Goal: Task Accomplishment & Management: Manage account settings

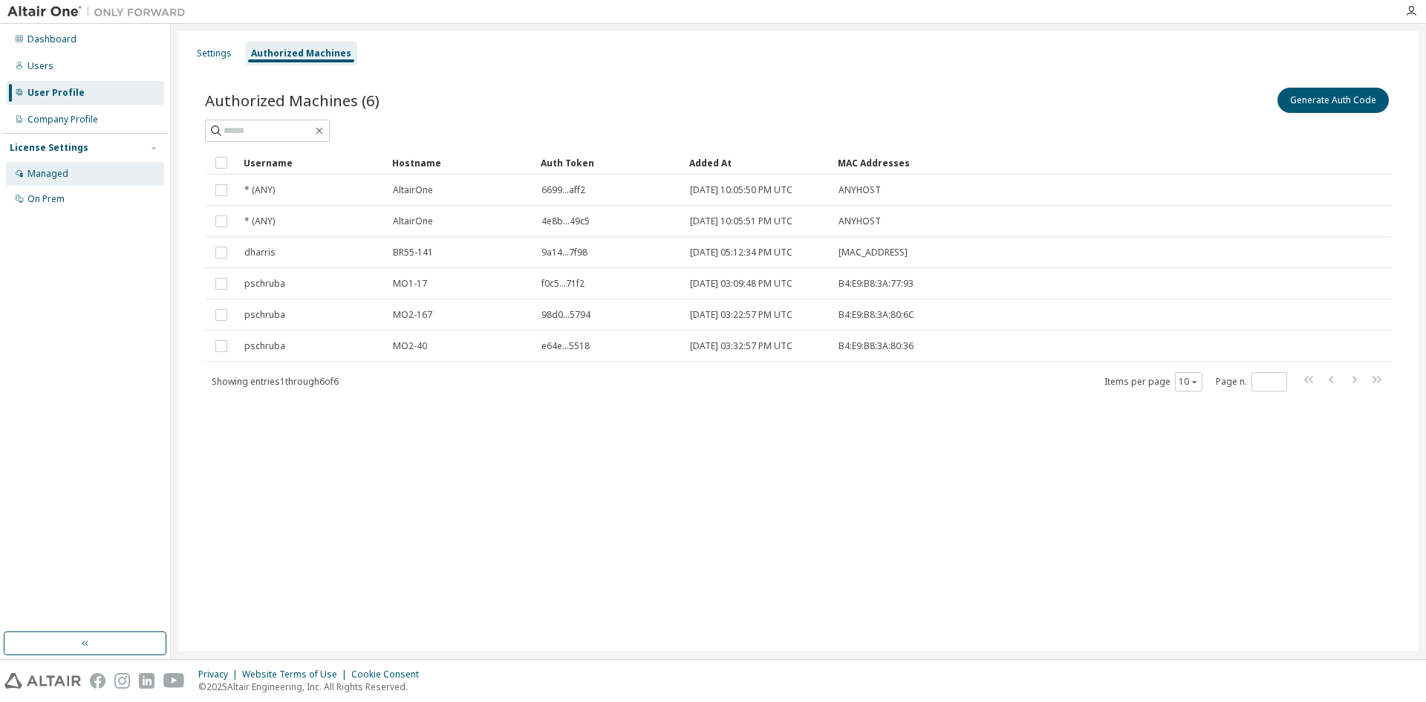
click at [50, 171] on div "Managed" at bounding box center [47, 174] width 41 height 12
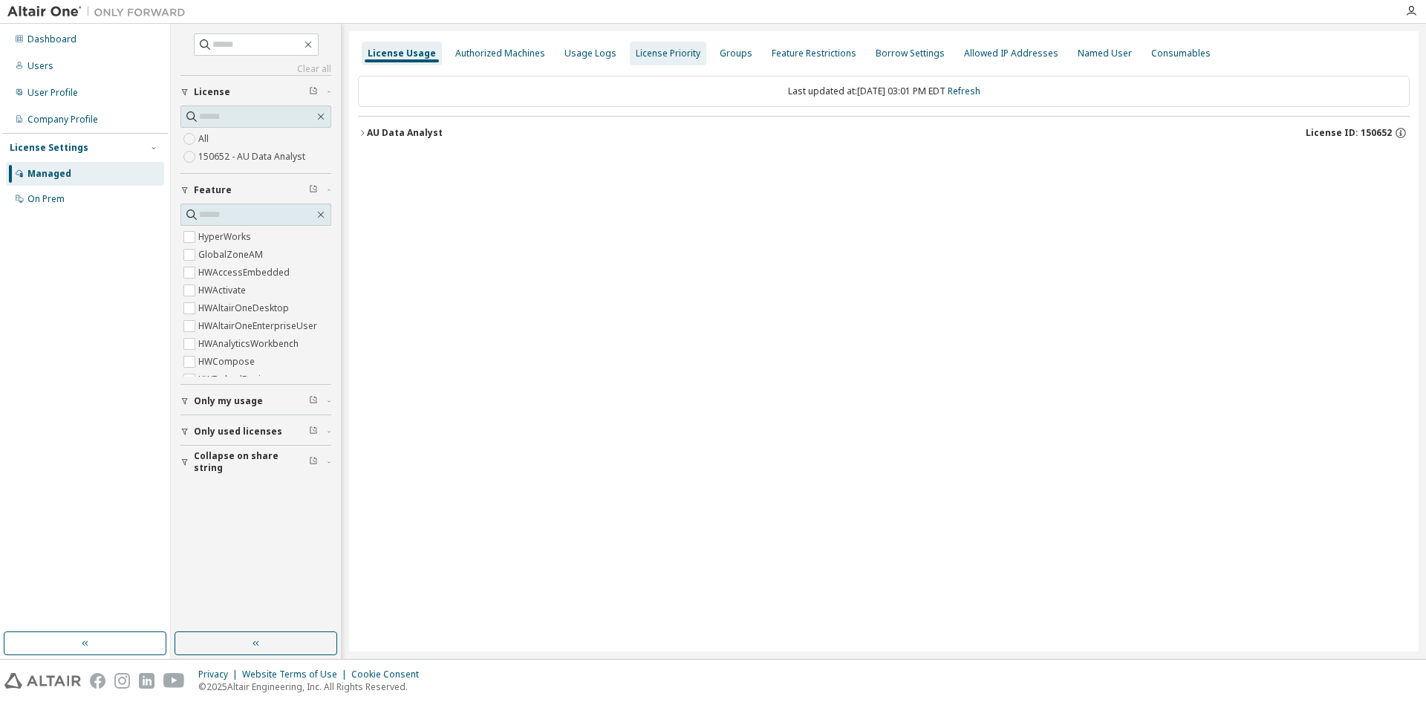
click at [490, 53] on div "Authorized Machines" at bounding box center [500, 54] width 90 height 12
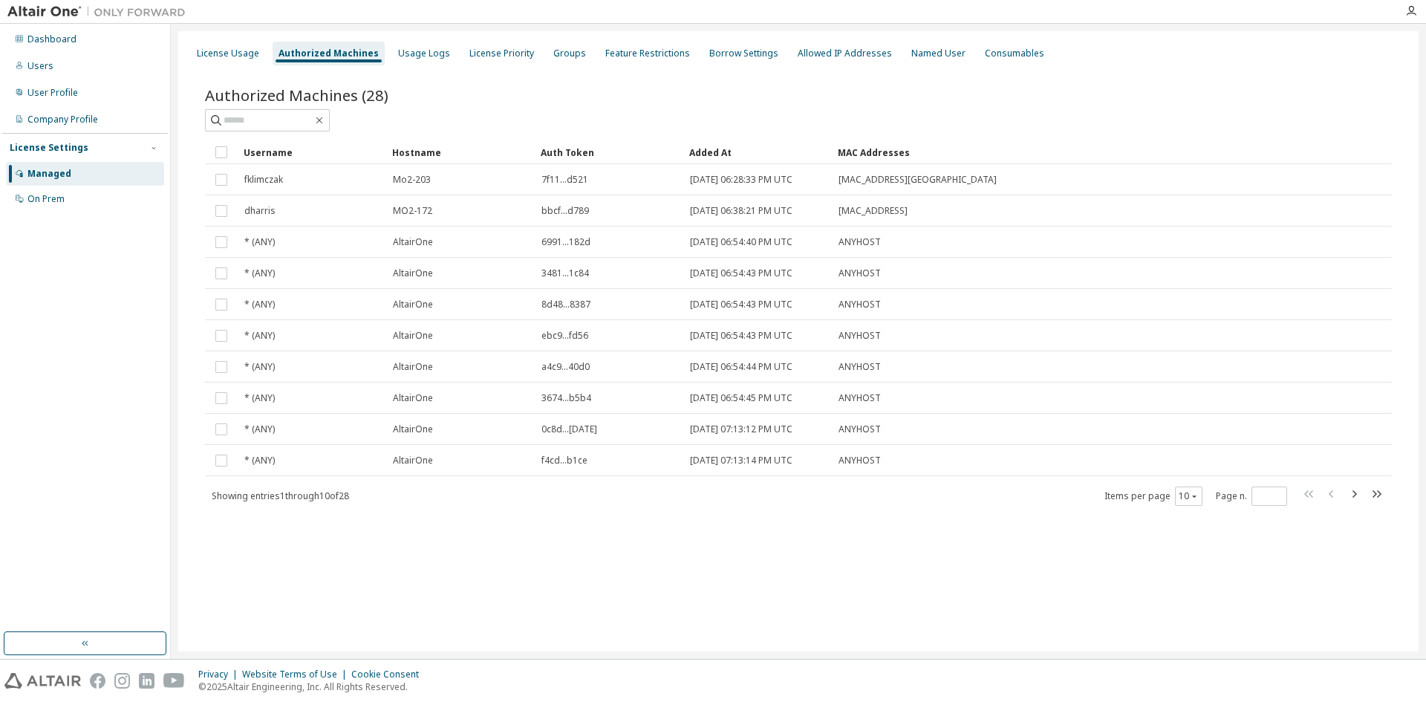
click at [1352, 497] on icon "button" at bounding box center [1354, 494] width 18 height 18
type input "*"
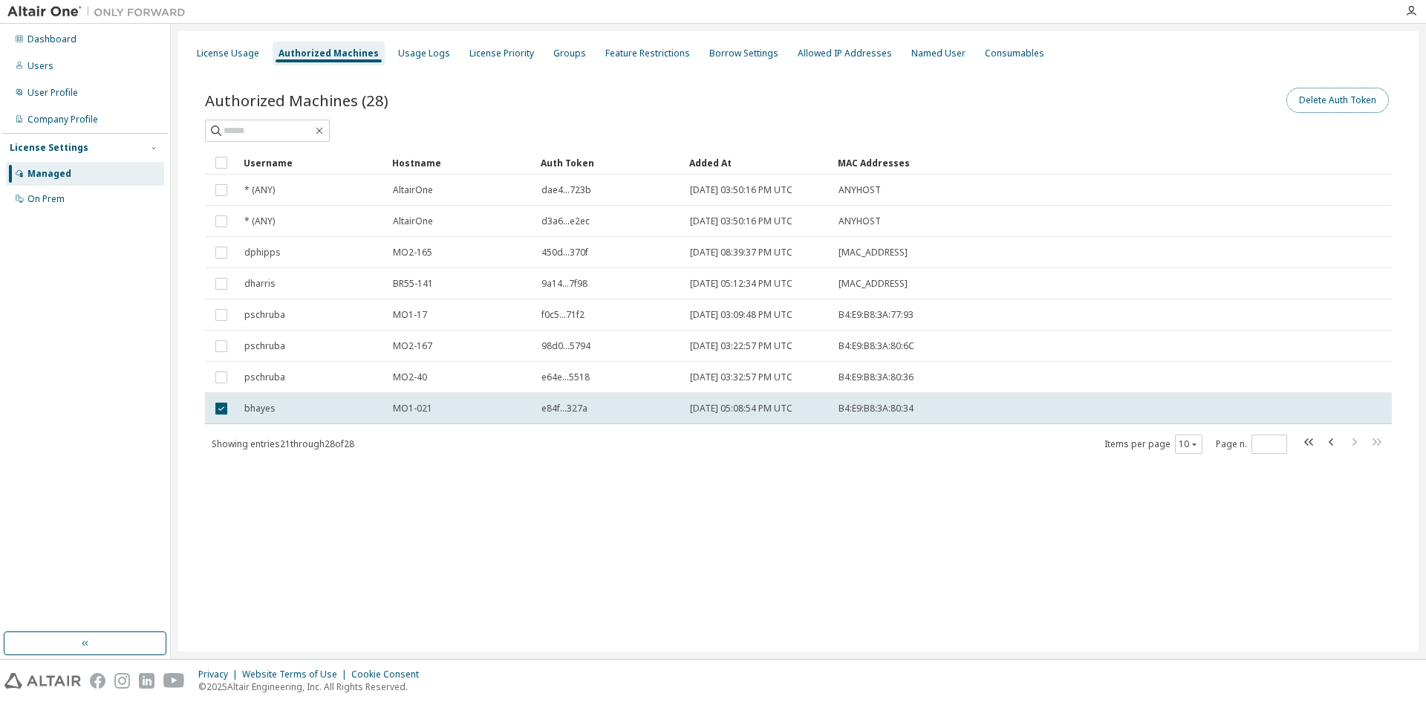
click at [1330, 103] on button "Delete Auth Token" at bounding box center [1338, 100] width 103 height 25
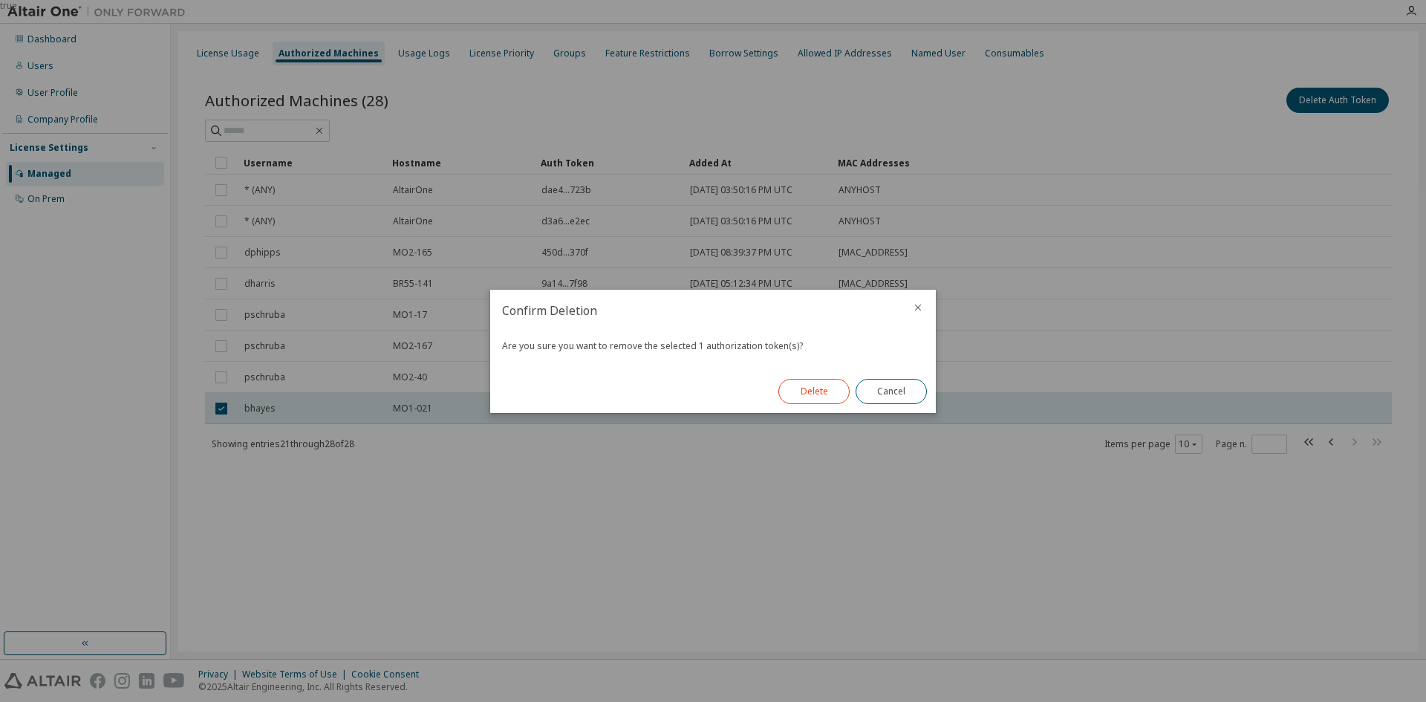
click at [808, 398] on button "Delete" at bounding box center [813, 391] width 71 height 25
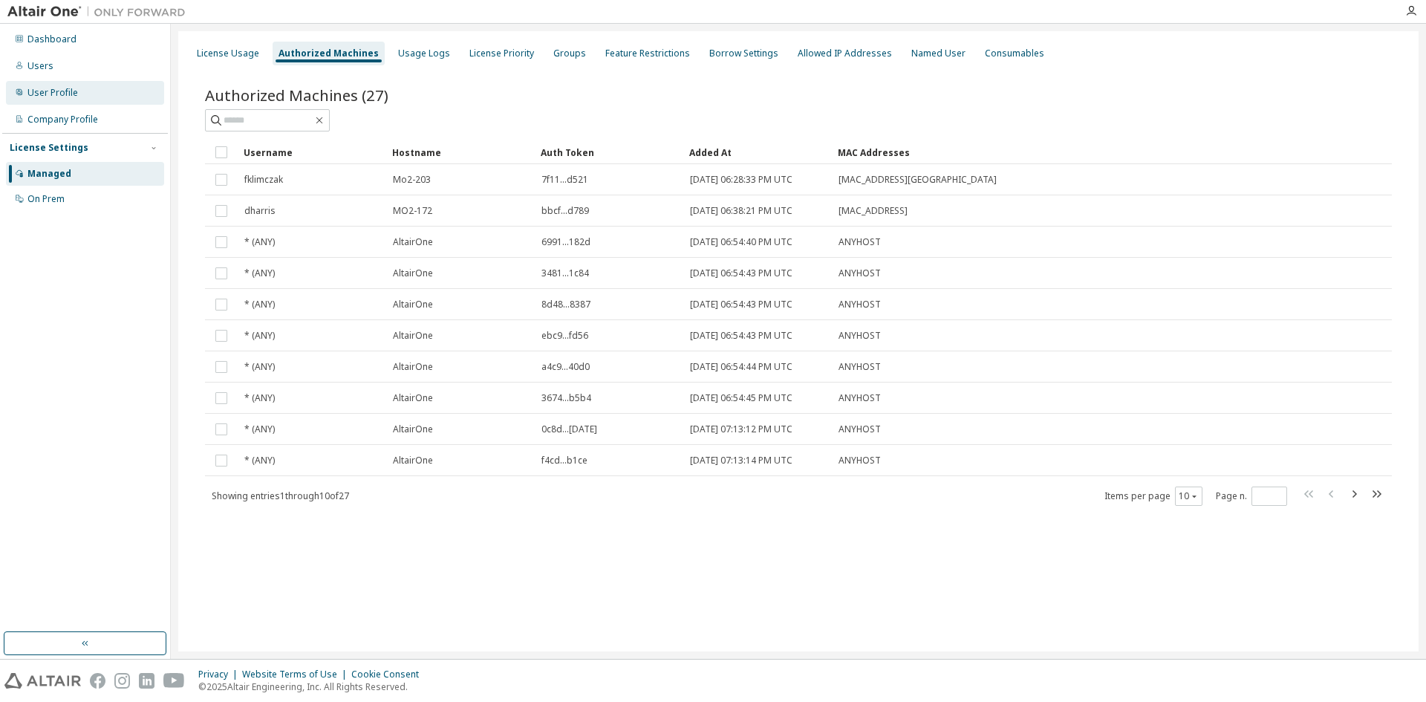
click at [70, 97] on div "User Profile" at bounding box center [52, 93] width 51 height 12
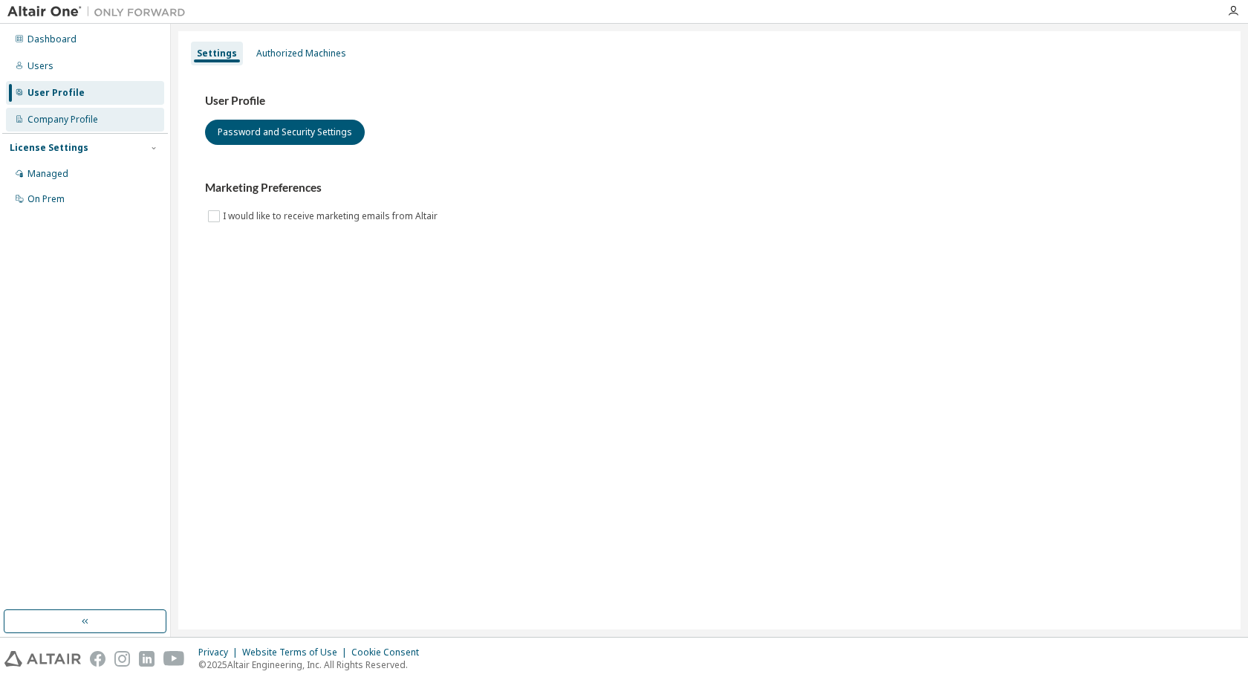
click at [71, 120] on div "Company Profile" at bounding box center [62, 120] width 71 height 12
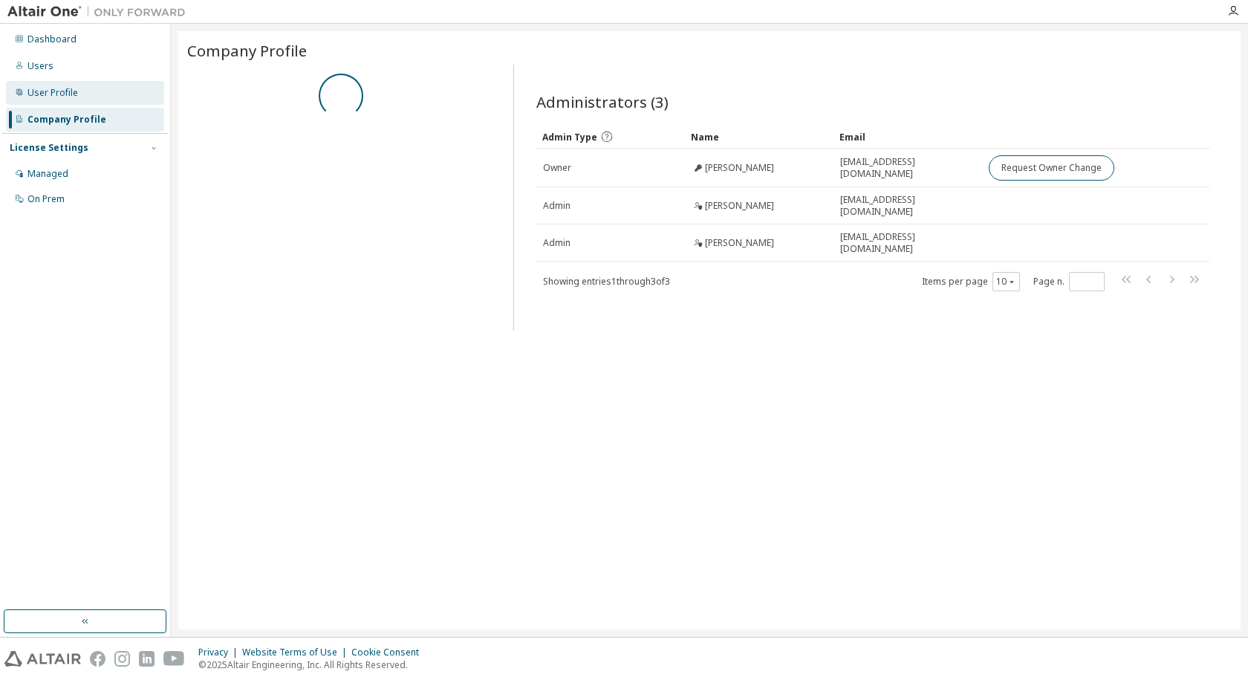
click at [74, 94] on div "User Profile" at bounding box center [52, 93] width 51 height 12
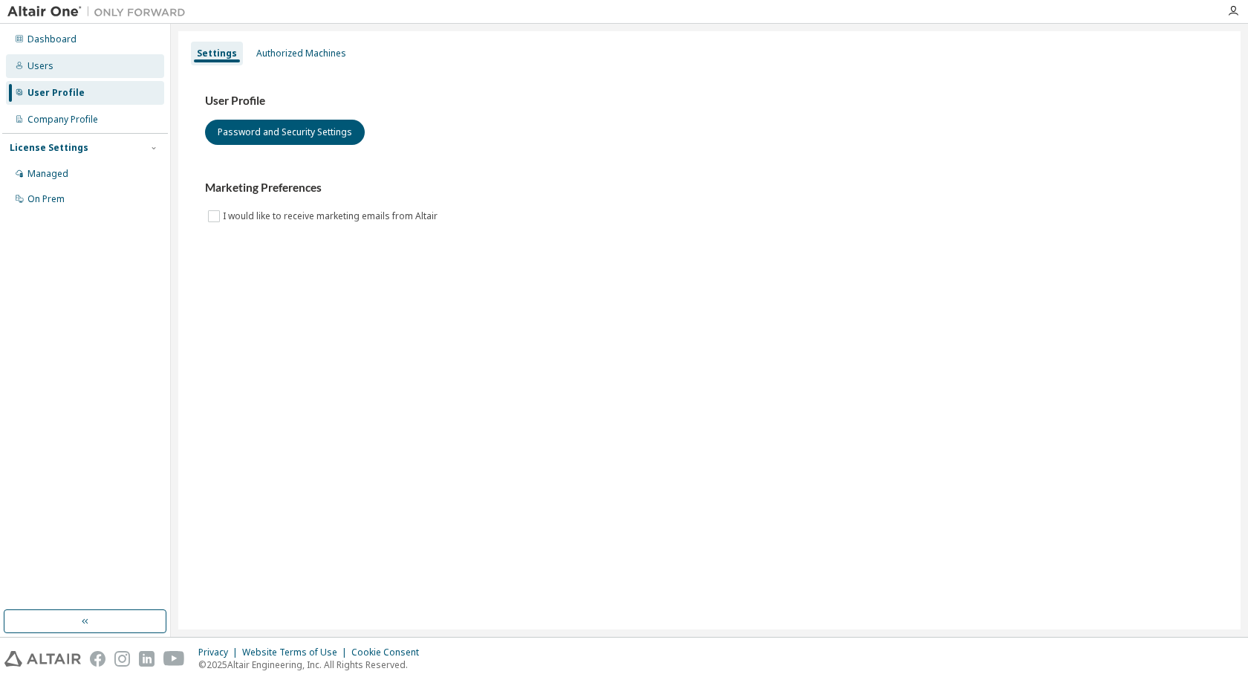
click at [66, 70] on div "Users" at bounding box center [85, 66] width 158 height 24
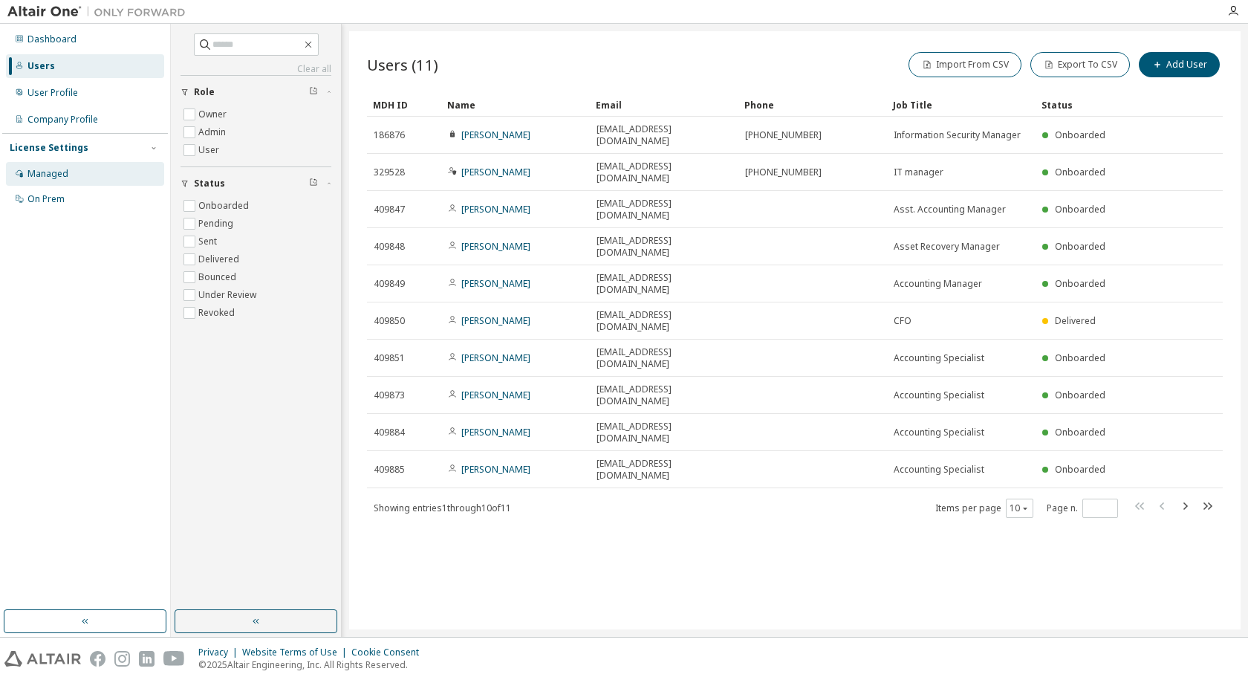
click at [47, 169] on div "Managed" at bounding box center [47, 174] width 41 height 12
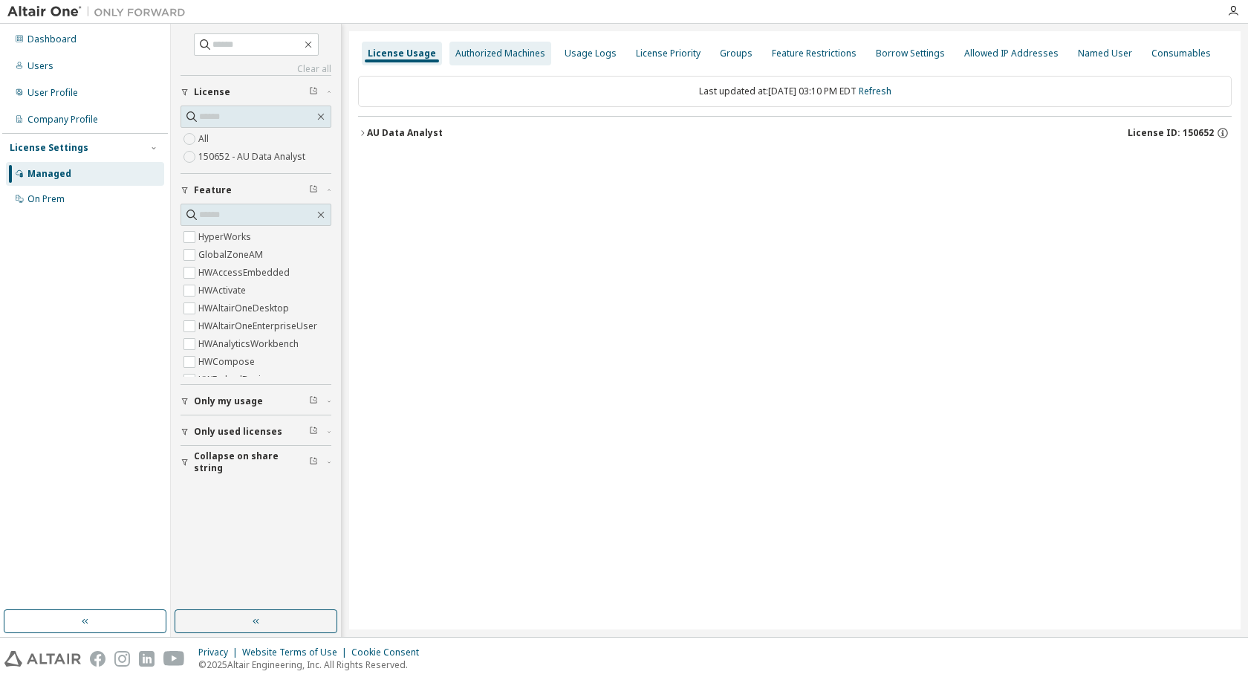
click at [501, 48] on div "Authorized Machines" at bounding box center [500, 54] width 90 height 12
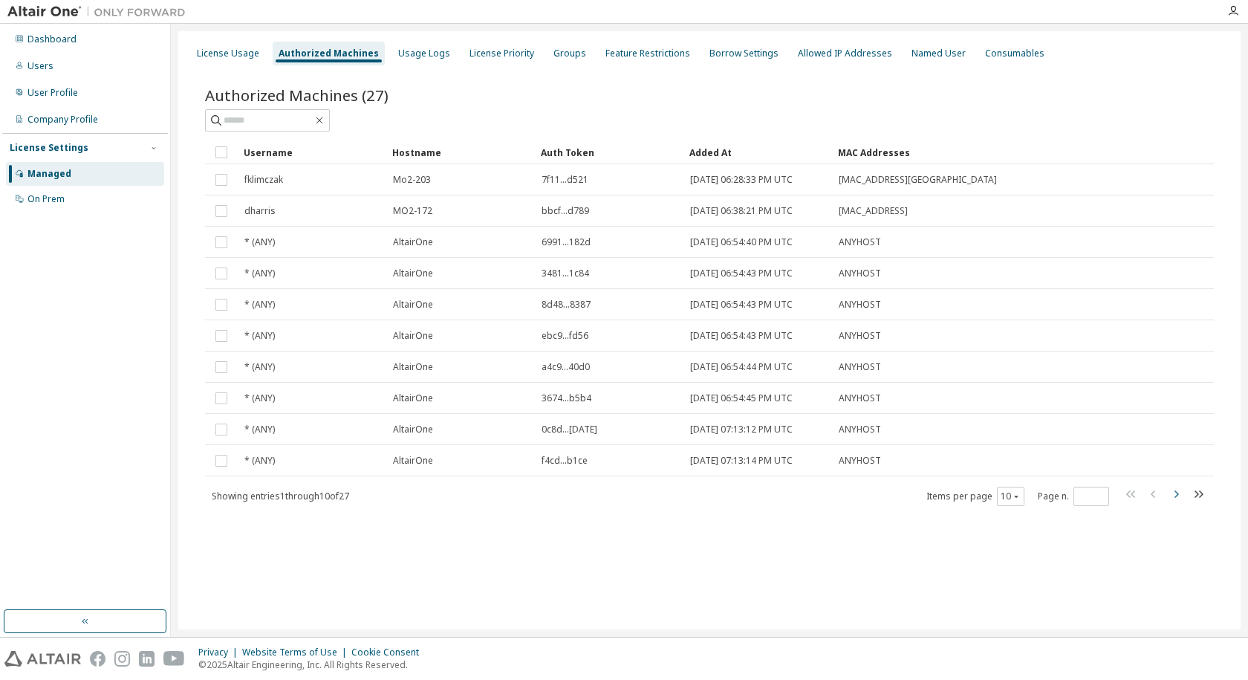
click at [1174, 496] on icon "button" at bounding box center [1176, 494] width 18 height 18
type input "*"
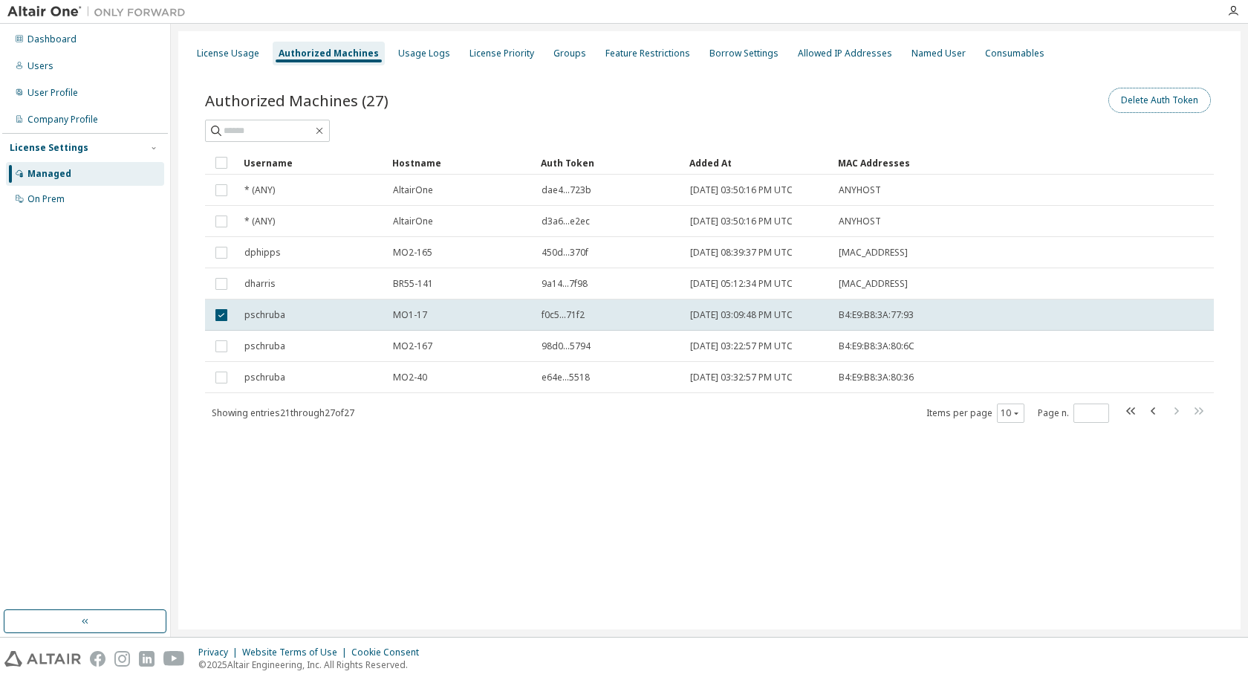
click at [1160, 95] on button "Delete Auth Token" at bounding box center [1159, 100] width 103 height 25
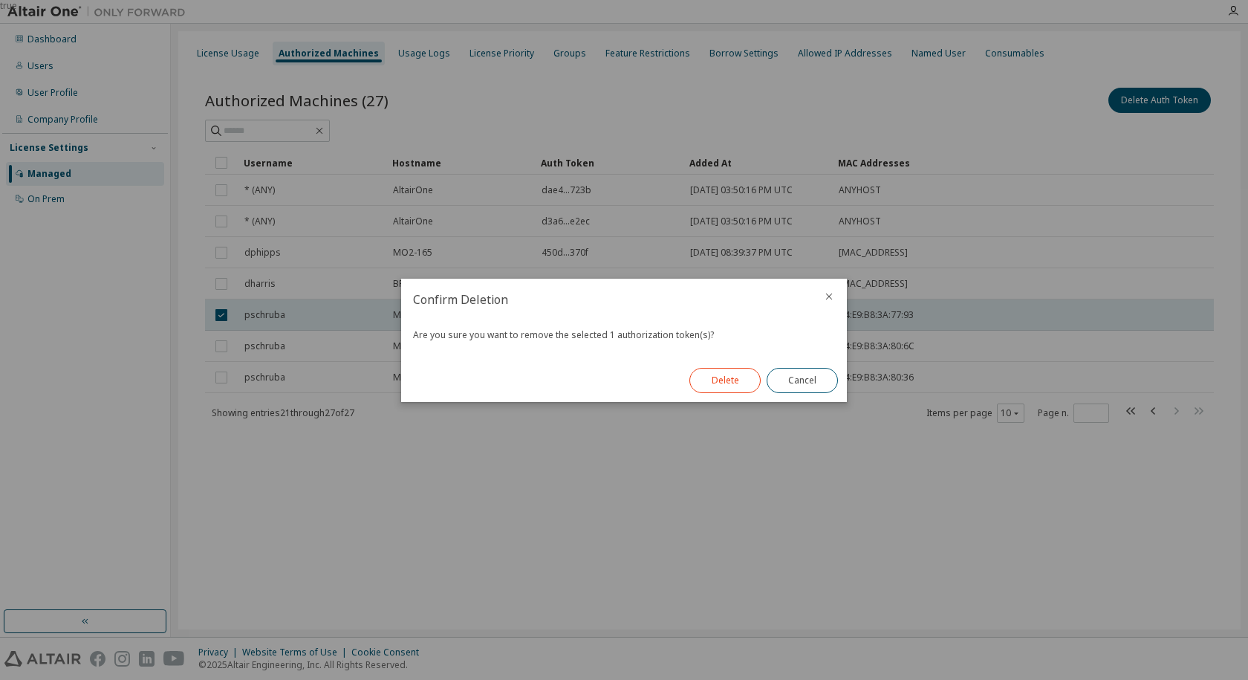
click at [745, 382] on button "Delete" at bounding box center [724, 380] width 71 height 25
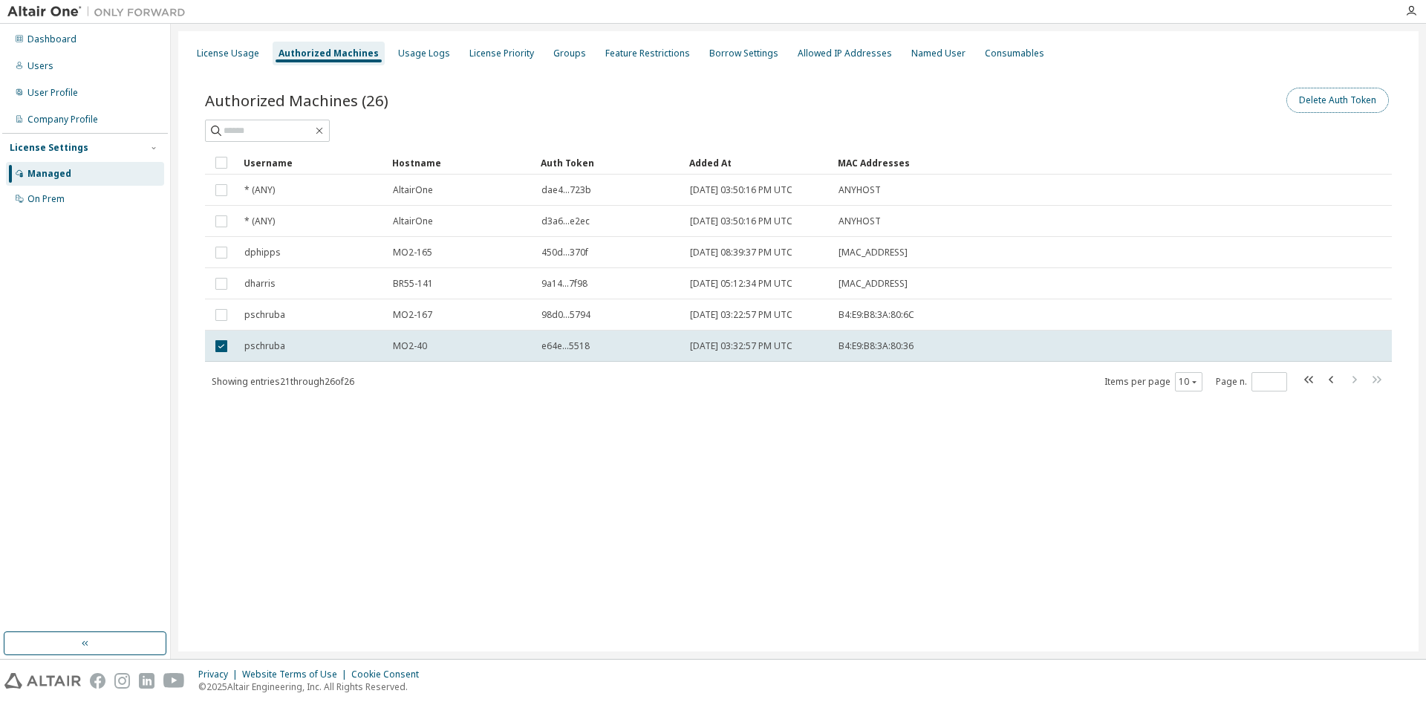
click at [1331, 95] on button "Delete Auth Token" at bounding box center [1338, 100] width 103 height 25
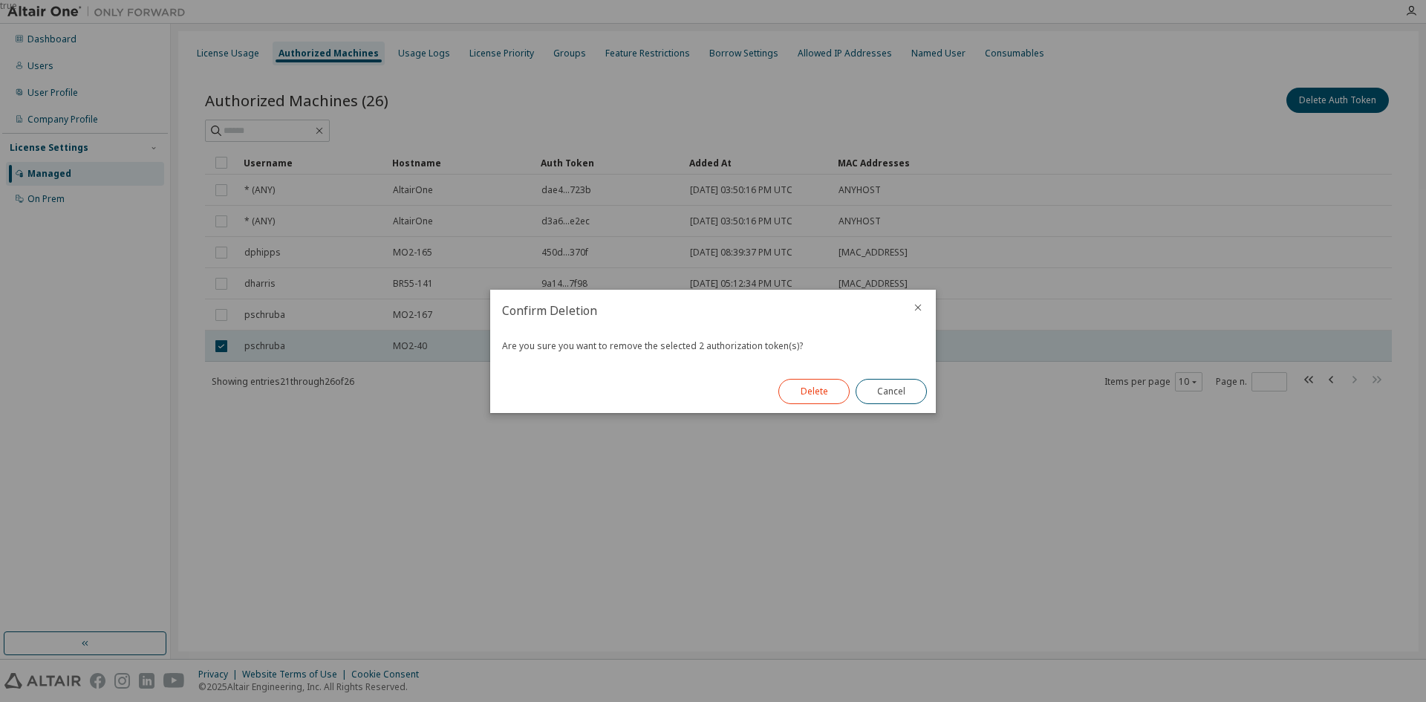
click at [822, 384] on button "Delete" at bounding box center [813, 391] width 71 height 25
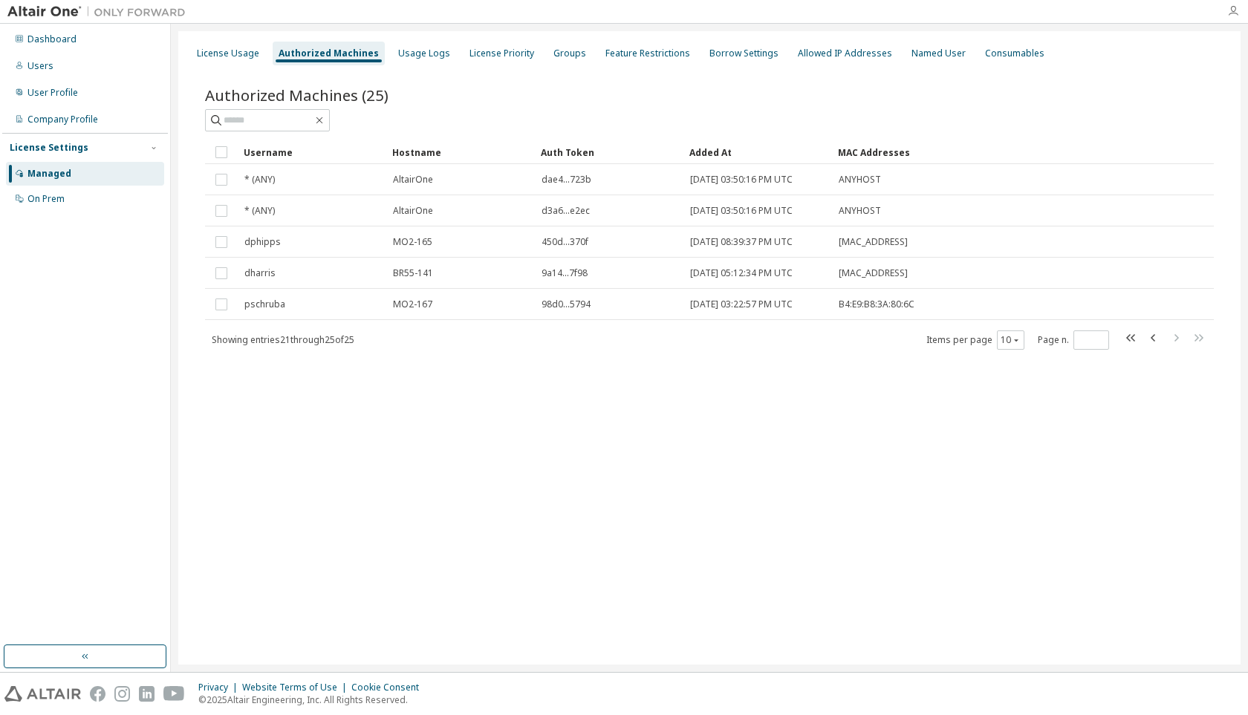
click at [1233, 9] on icon "button" at bounding box center [1233, 11] width 12 height 12
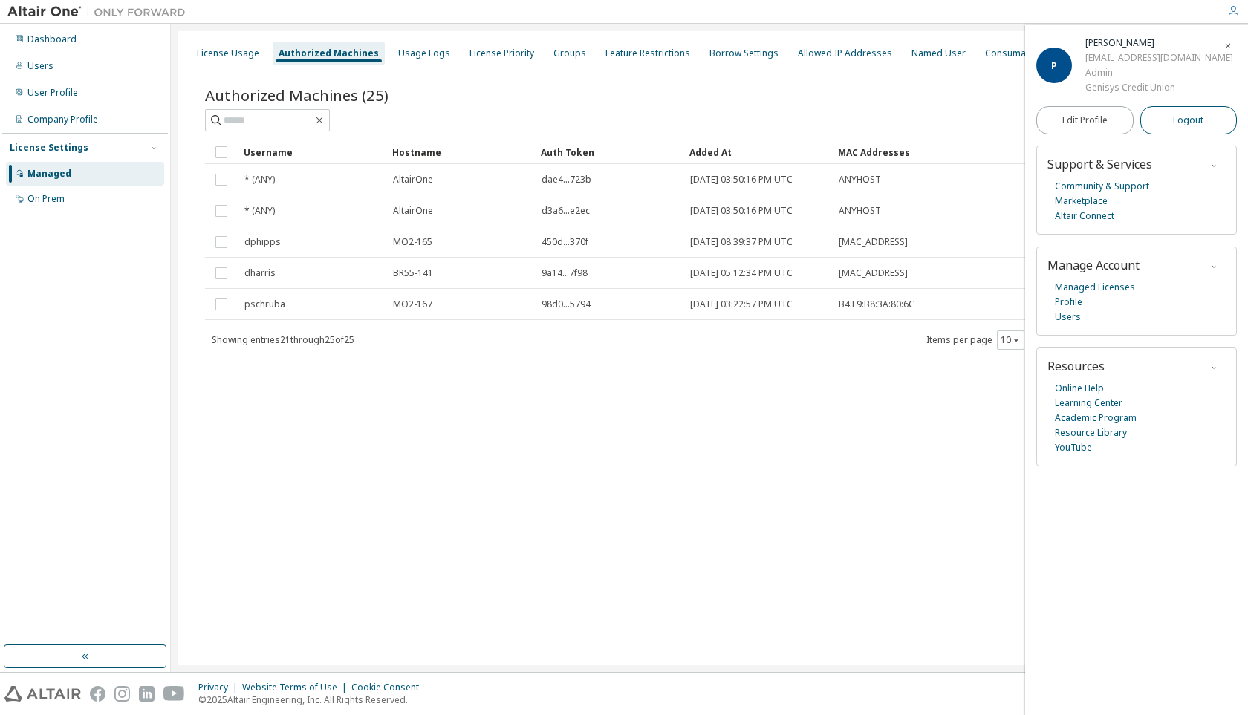
click at [1164, 118] on button "Logout" at bounding box center [1188, 120] width 97 height 28
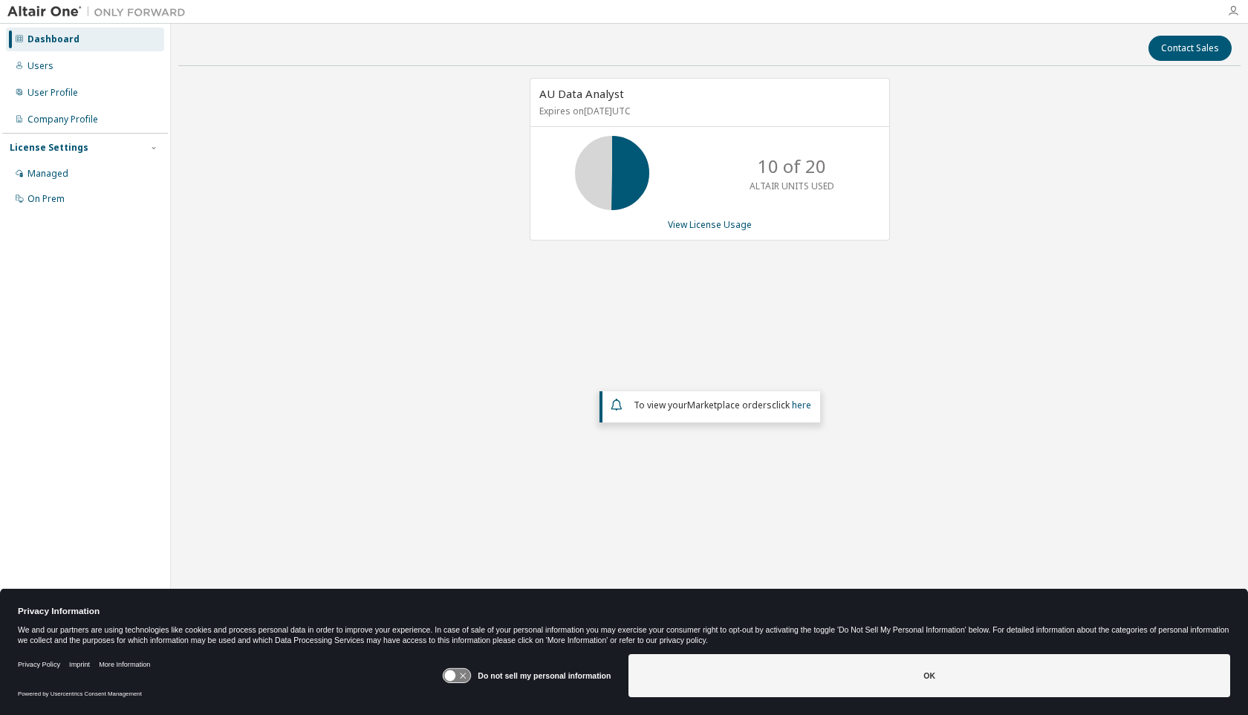
click at [1235, 10] on icon "button" at bounding box center [1233, 11] width 12 height 12
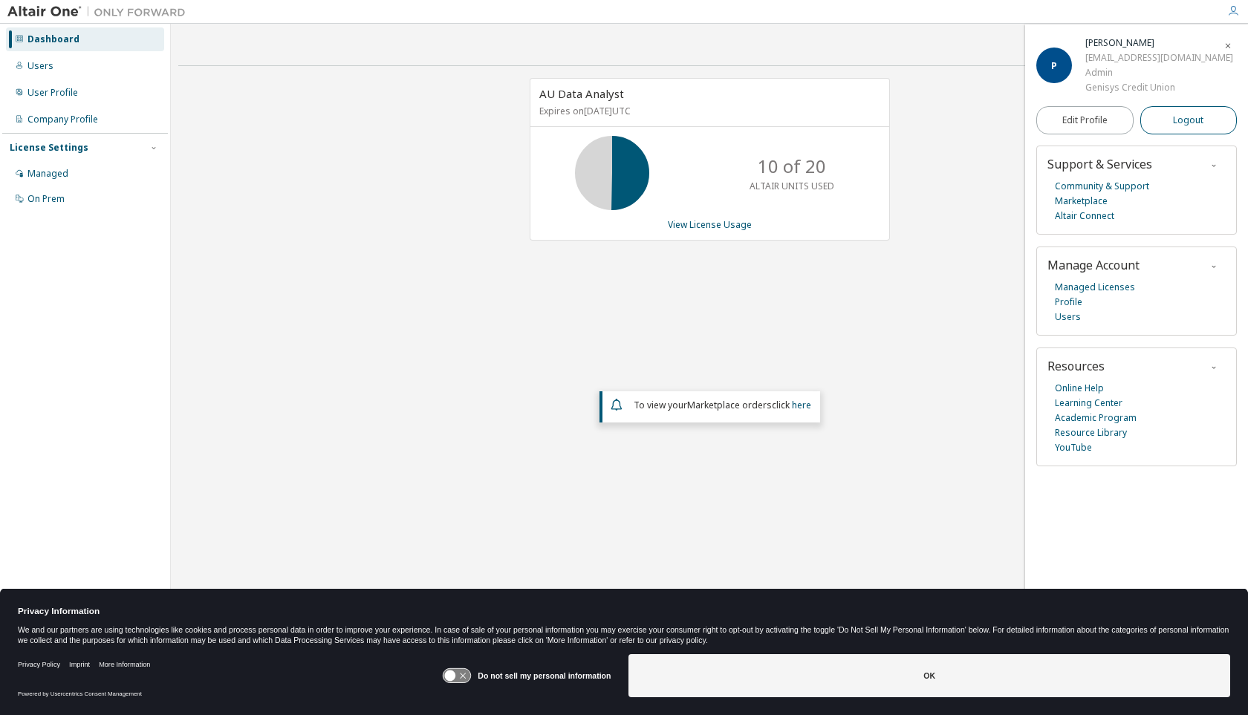
click at [1181, 117] on span "Logout" at bounding box center [1188, 120] width 30 height 15
